Goal: Register for event/course

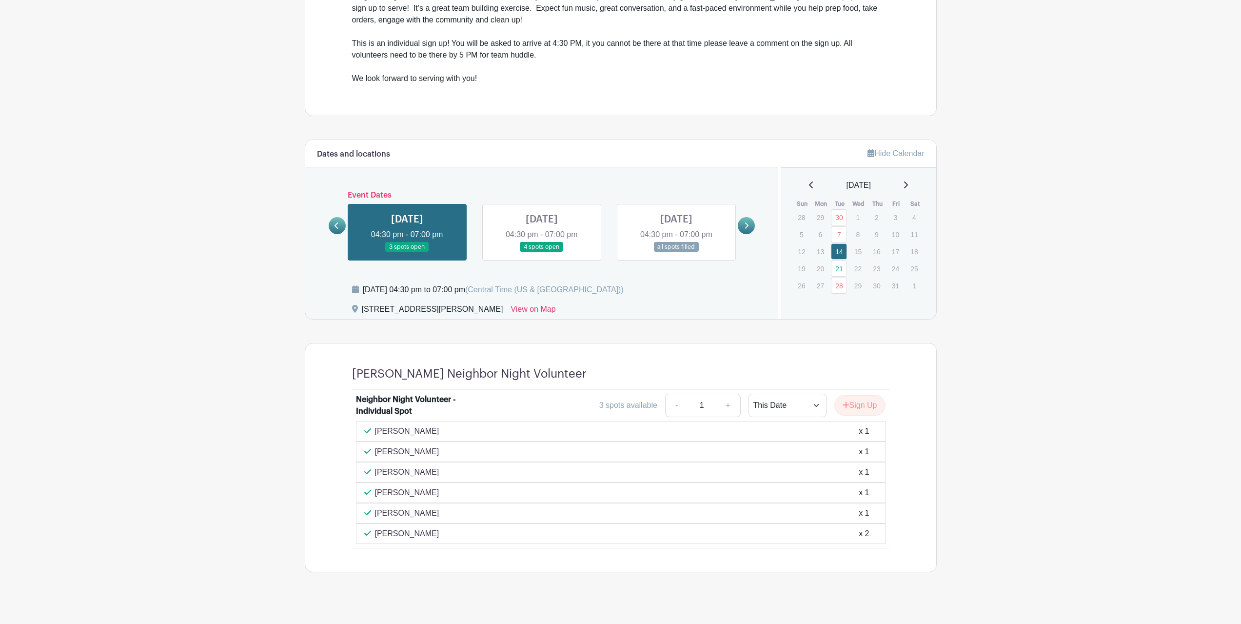
scroll to position [373, 0]
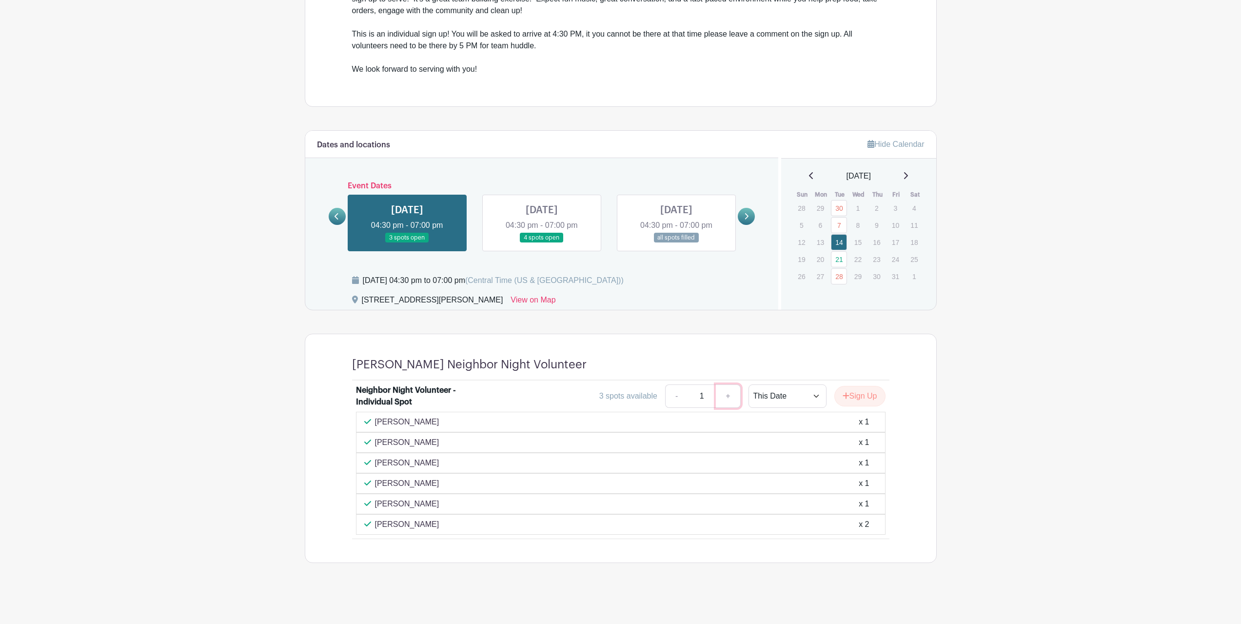
click at [728, 395] on link "+" at bounding box center [728, 395] width 24 height 23
type input "2"
click at [862, 393] on button "Sign Up" at bounding box center [860, 396] width 51 height 20
click at [869, 601] on link "Review & Confirm Signups" at bounding box center [879, 597] width 113 height 23
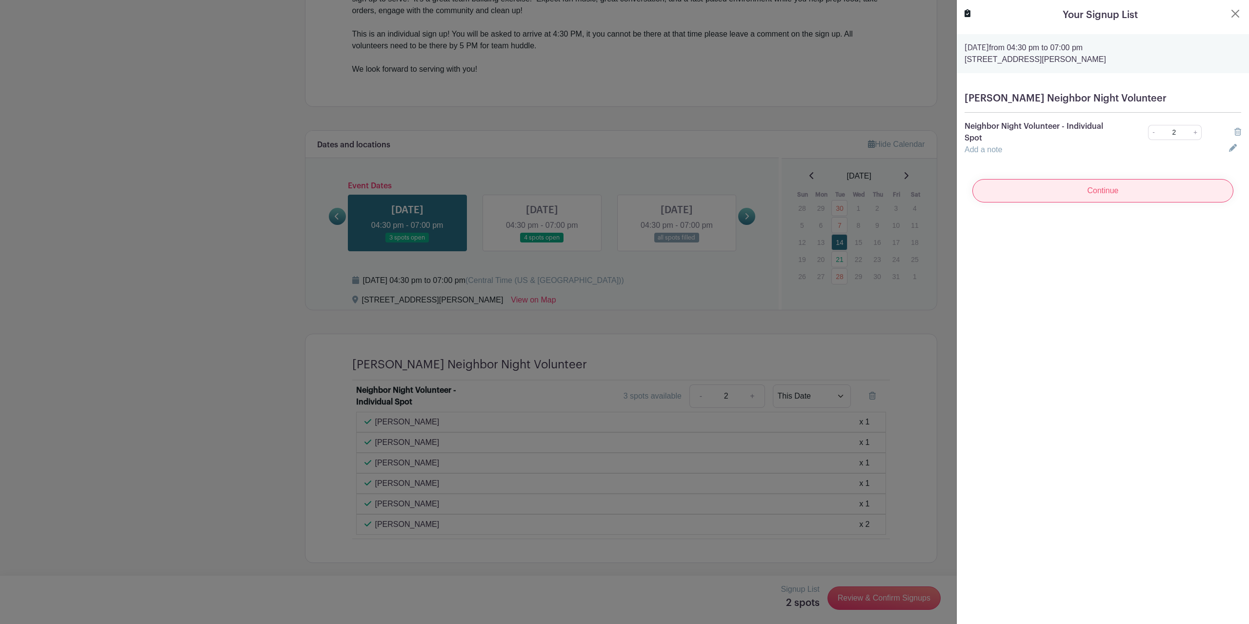
click at [1104, 194] on input "Continue" at bounding box center [1102, 190] width 261 height 23
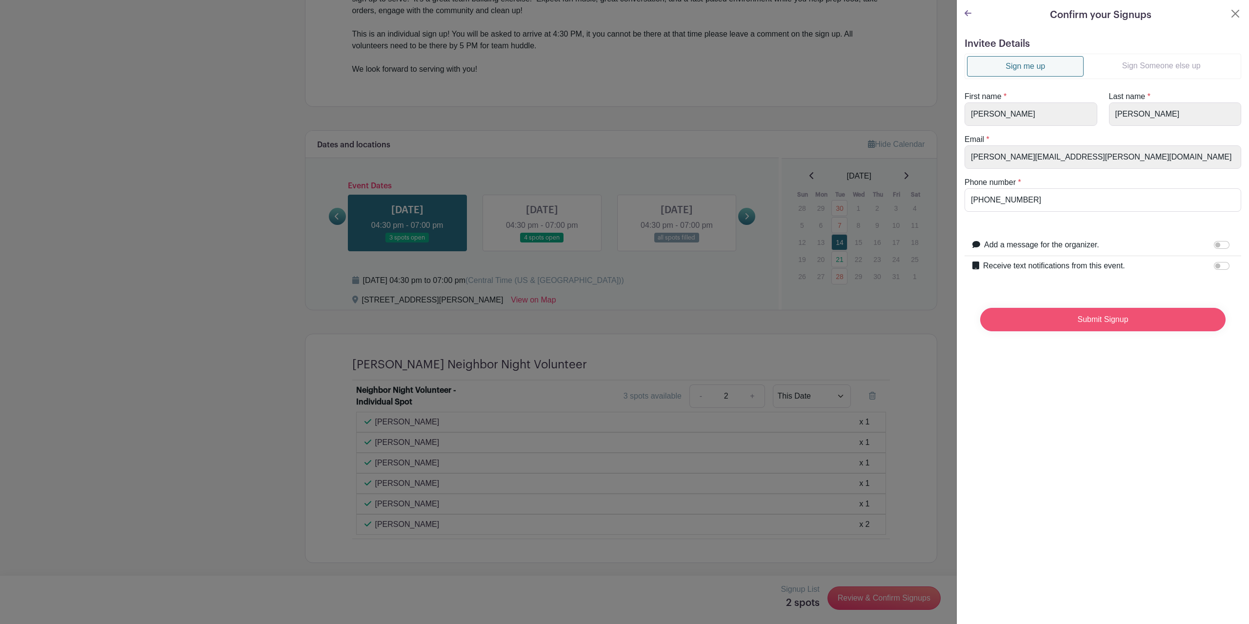
click at [1074, 322] on input "Submit Signup" at bounding box center [1102, 319] width 245 height 23
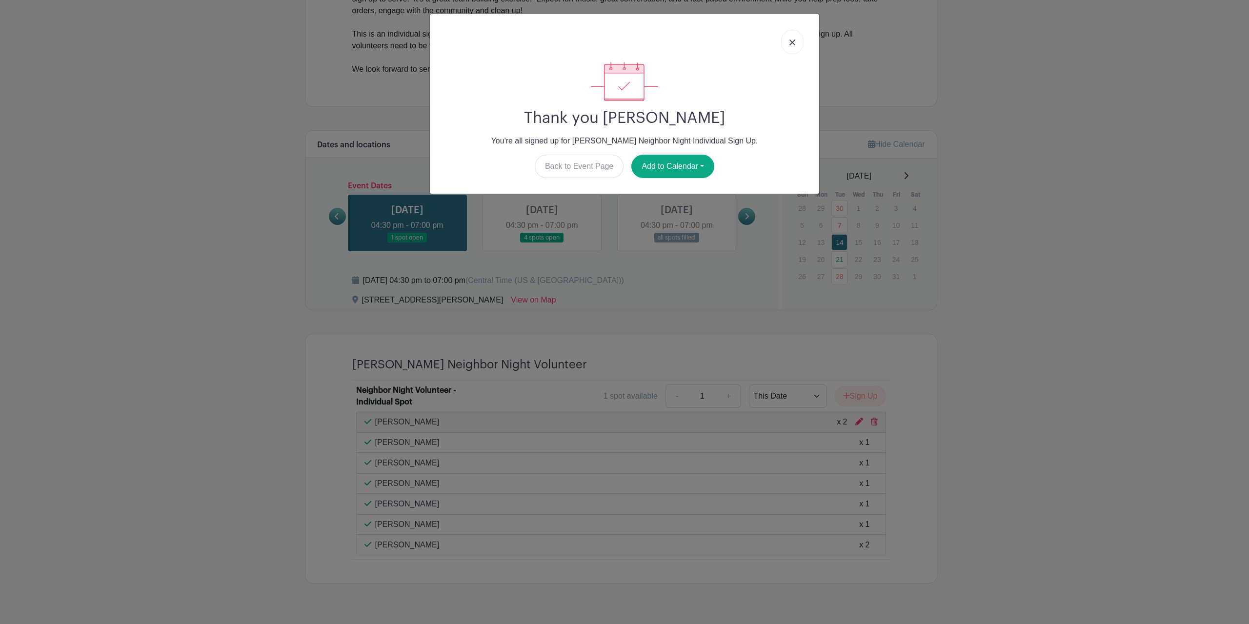
click at [790, 40] on img at bounding box center [792, 43] width 6 height 6
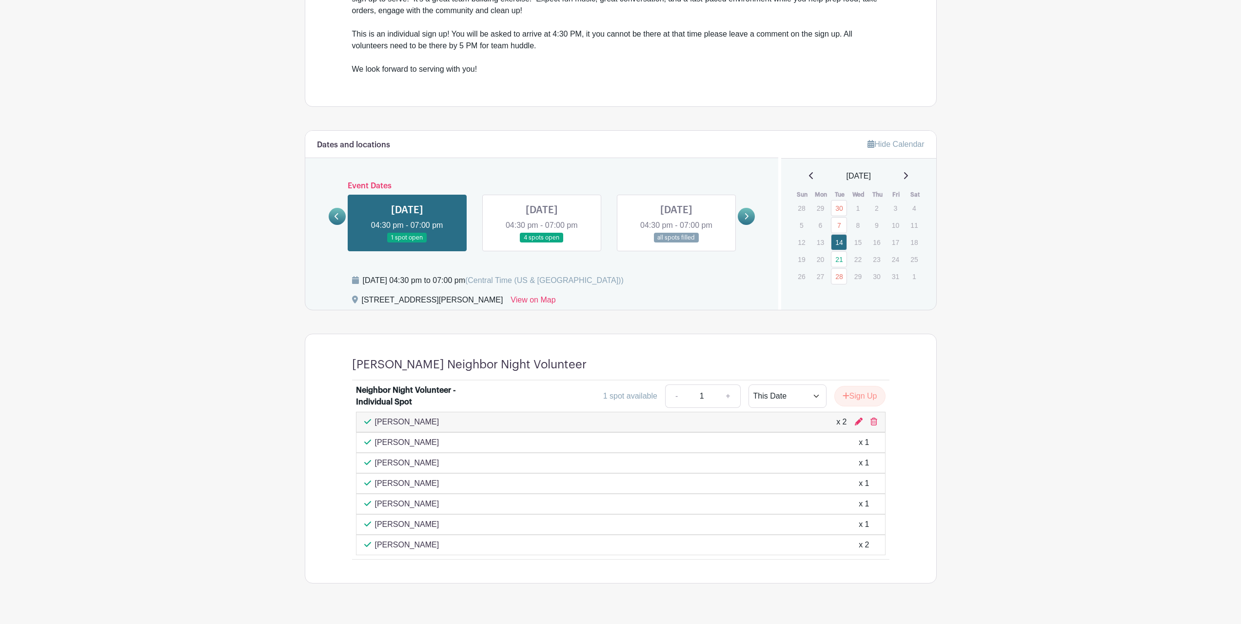
click at [542, 243] on link at bounding box center [542, 243] width 0 height 0
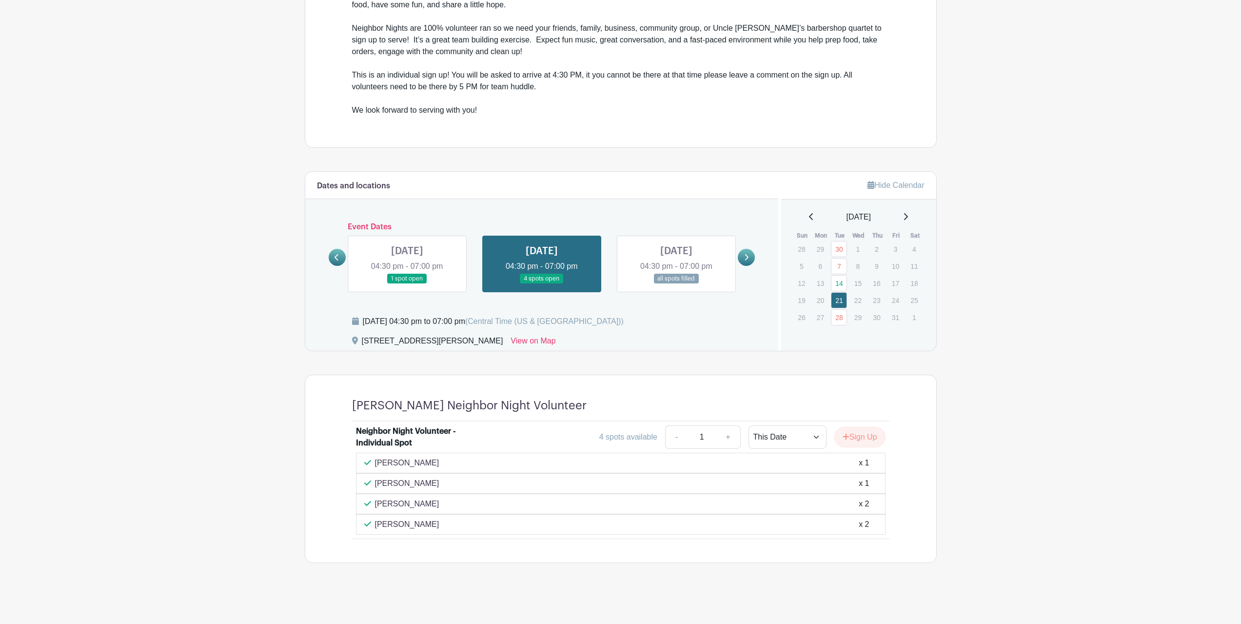
scroll to position [331, 0]
click at [720, 438] on link "+" at bounding box center [728, 437] width 24 height 23
click at [676, 439] on link "-" at bounding box center [676, 437] width 22 height 23
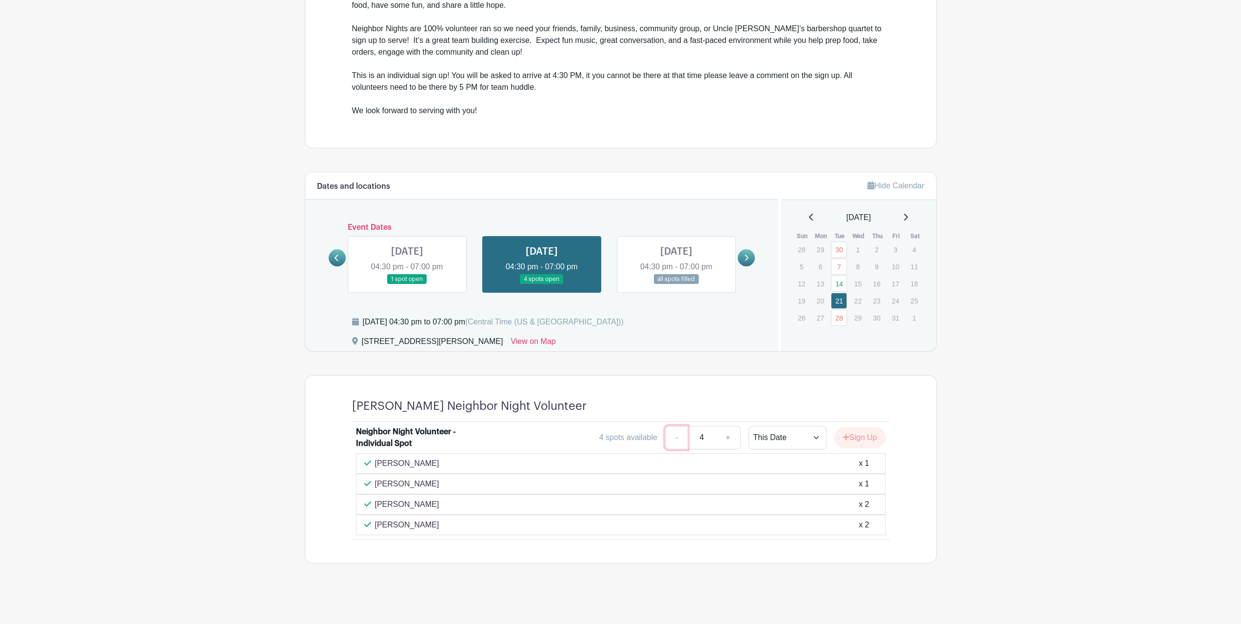
type input "3"
click at [861, 439] on button "Sign Up" at bounding box center [860, 437] width 51 height 20
click at [874, 600] on link "Review & Confirm Signups" at bounding box center [879, 597] width 113 height 23
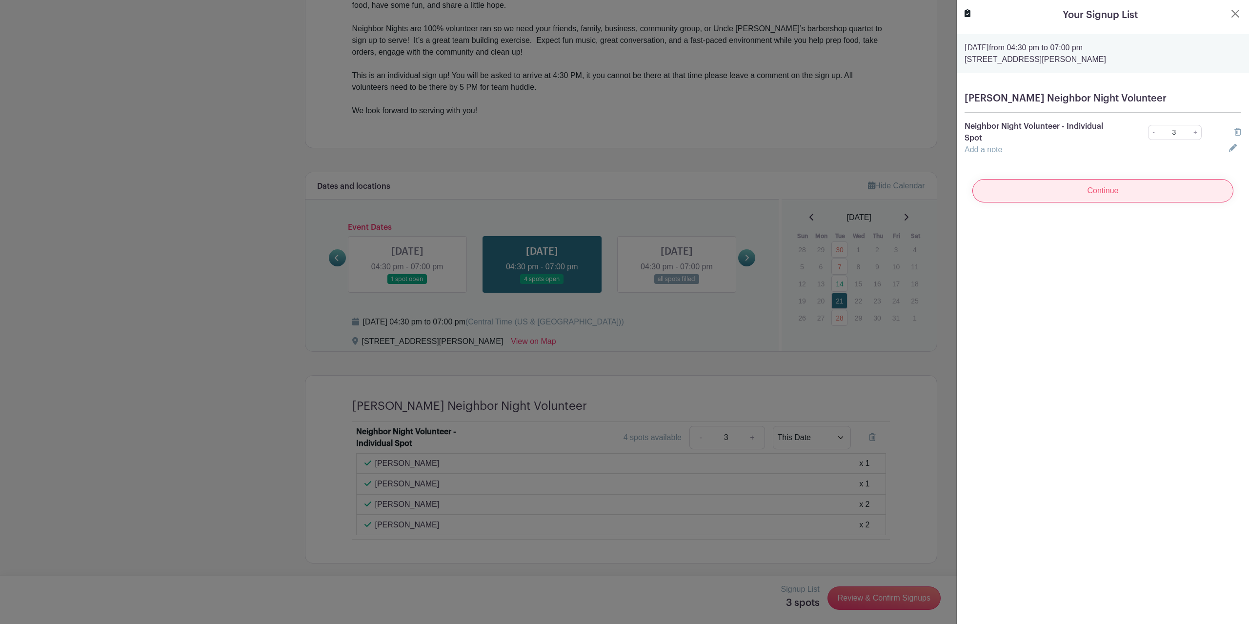
click at [1041, 193] on input "Continue" at bounding box center [1102, 190] width 261 height 23
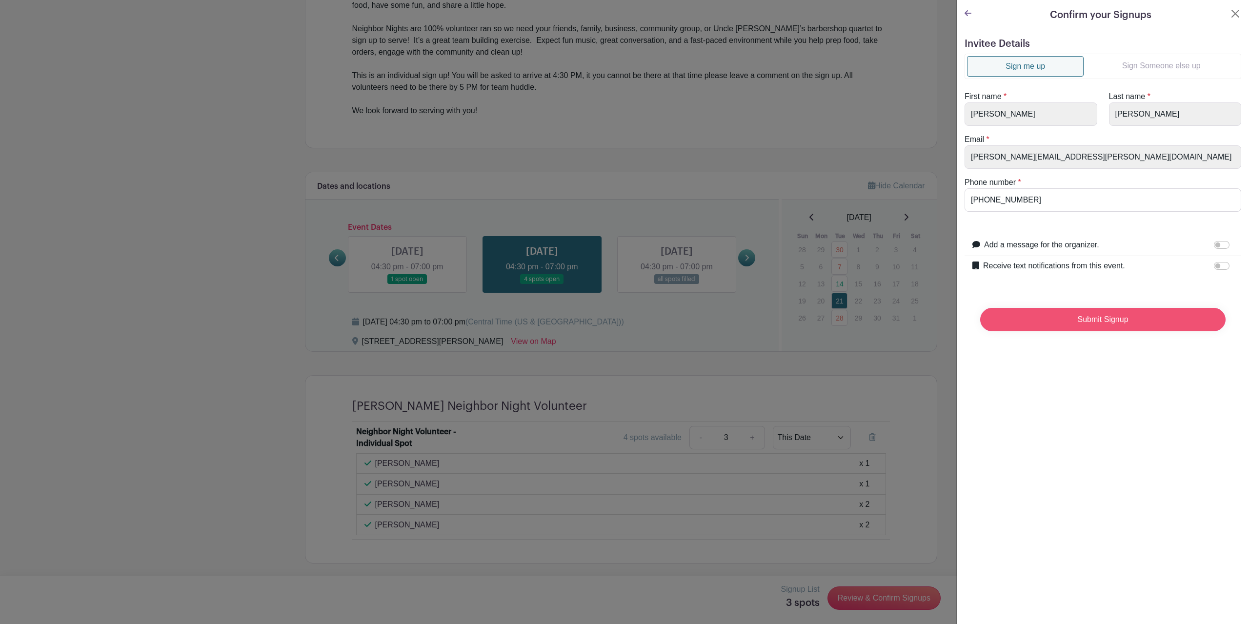
click at [1061, 317] on input "Submit Signup" at bounding box center [1102, 319] width 245 height 23
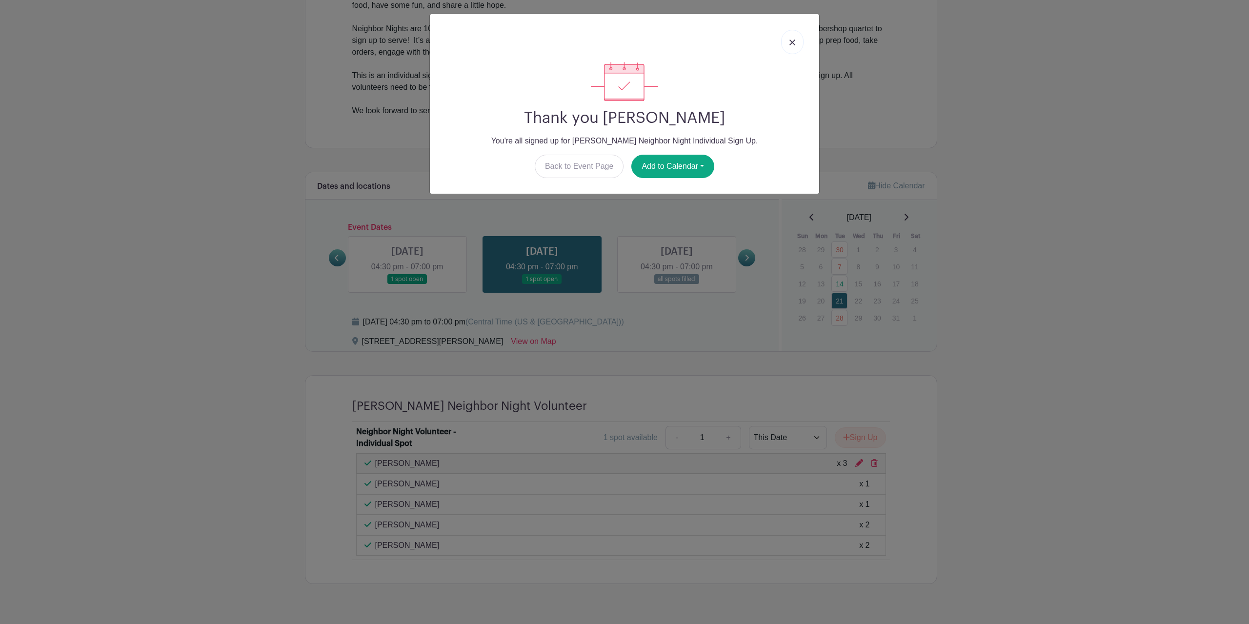
click at [794, 34] on link at bounding box center [792, 42] width 22 height 24
